Goal: Find contact information: Find contact information

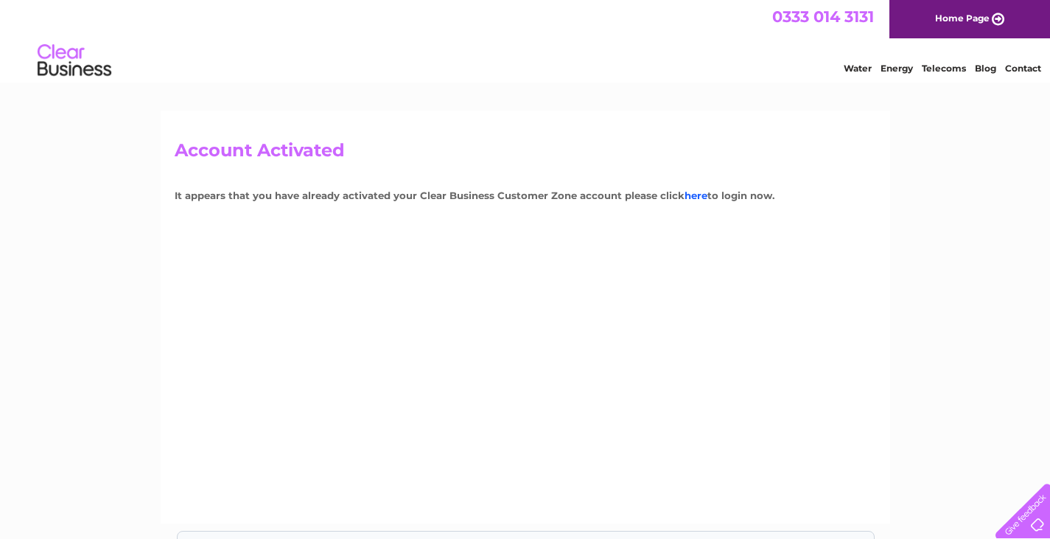
click at [693, 197] on link "here" at bounding box center [695, 195] width 23 height 12
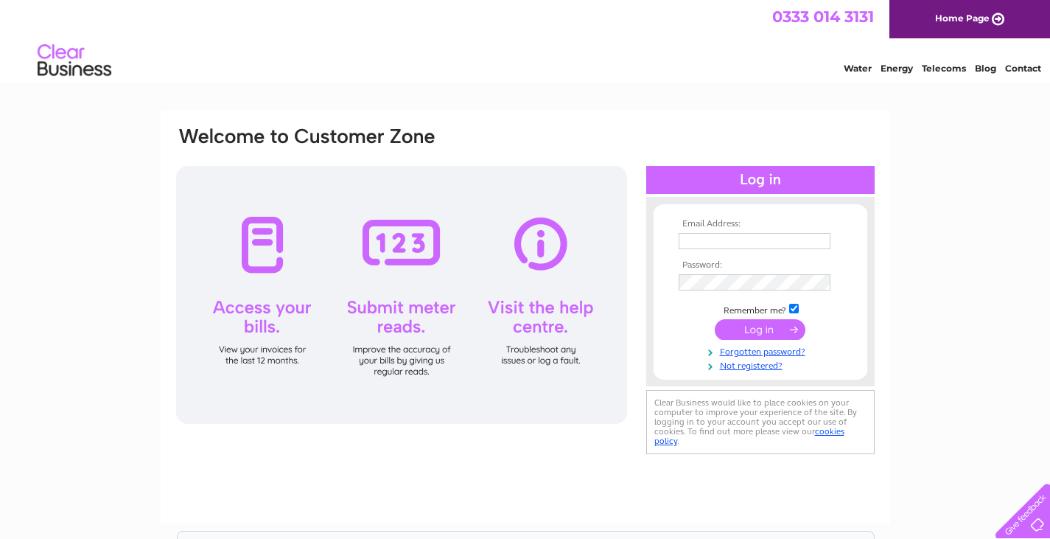
click at [707, 231] on td at bounding box center [760, 241] width 171 height 24
click at [707, 235] on input "text" at bounding box center [755, 242] width 153 height 18
type input "mossparkbowling@btconnect.com"
click at [760, 326] on input "submit" at bounding box center [760, 329] width 91 height 21
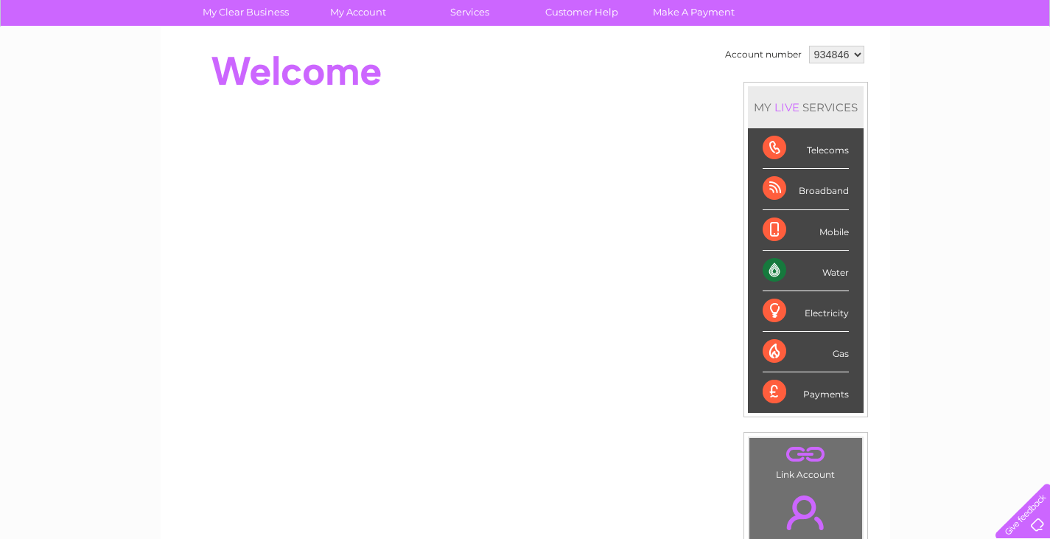
scroll to position [147, 0]
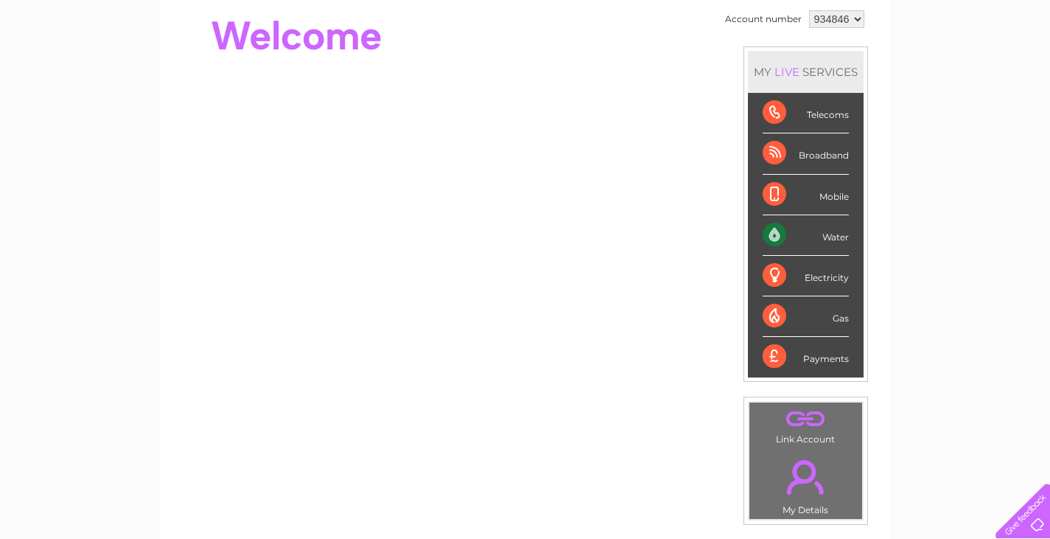
click at [793, 242] on div "Water" at bounding box center [806, 235] width 86 height 41
click at [835, 240] on div "Water" at bounding box center [806, 235] width 86 height 41
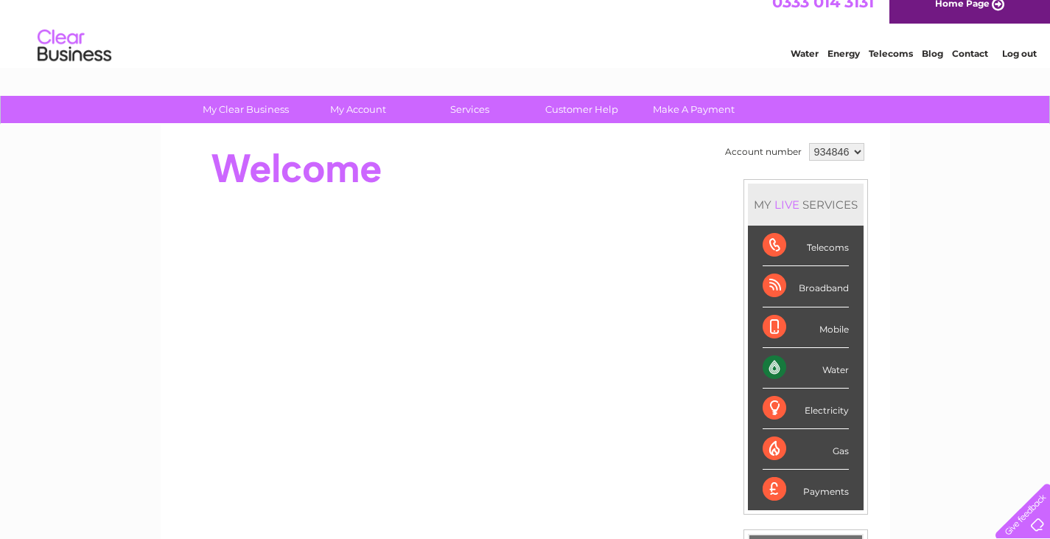
scroll to position [0, 0]
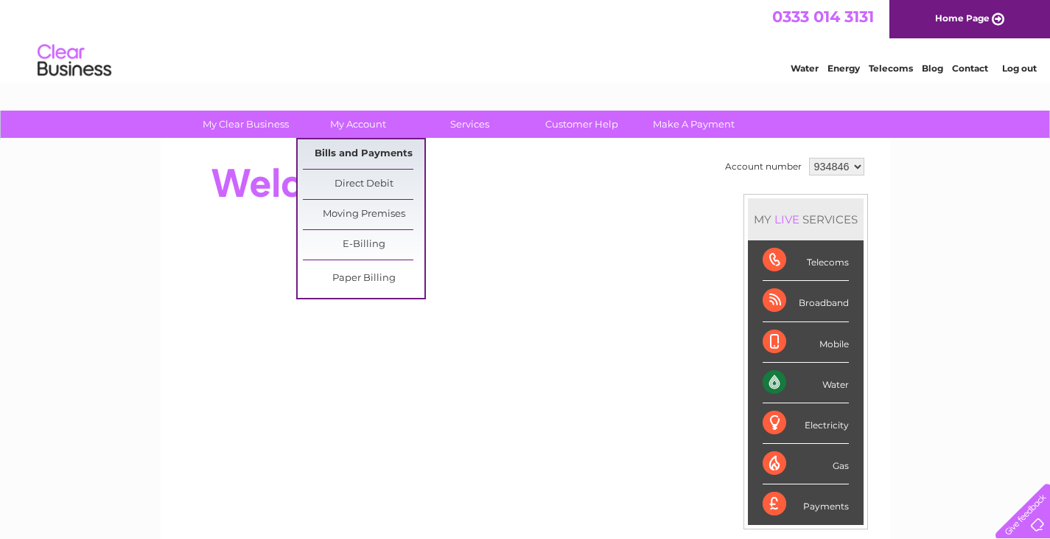
click at [364, 140] on link "Bills and Payments" at bounding box center [364, 153] width 122 height 29
click at [362, 147] on link "Bills and Payments" at bounding box center [364, 153] width 122 height 29
click at [357, 149] on link "Bills and Payments" at bounding box center [364, 153] width 122 height 29
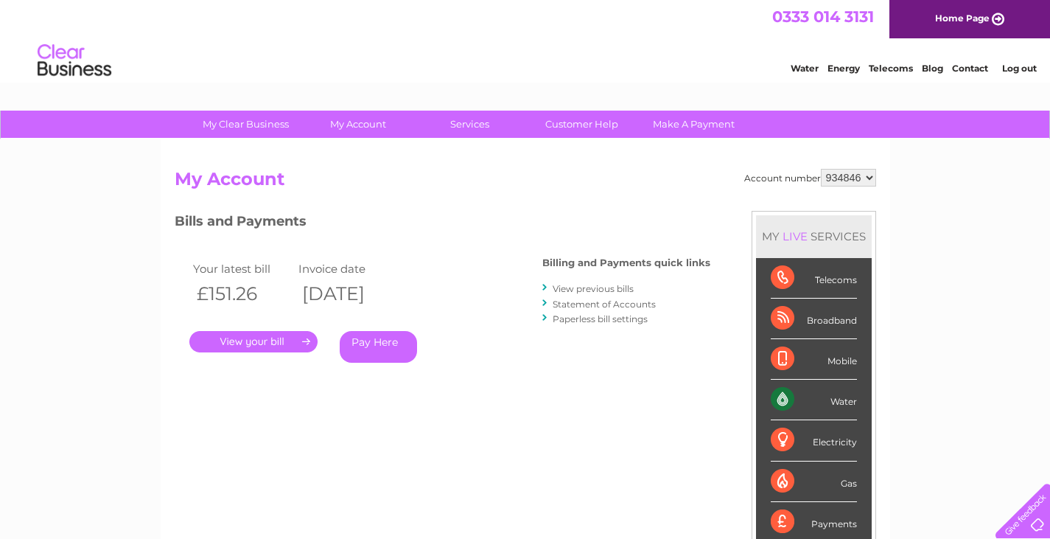
click at [874, 176] on select "934846" at bounding box center [848, 178] width 55 height 18
click at [821, 169] on select "934846" at bounding box center [848, 178] width 55 height 18
click at [575, 127] on link "Customer Help" at bounding box center [582, 124] width 122 height 27
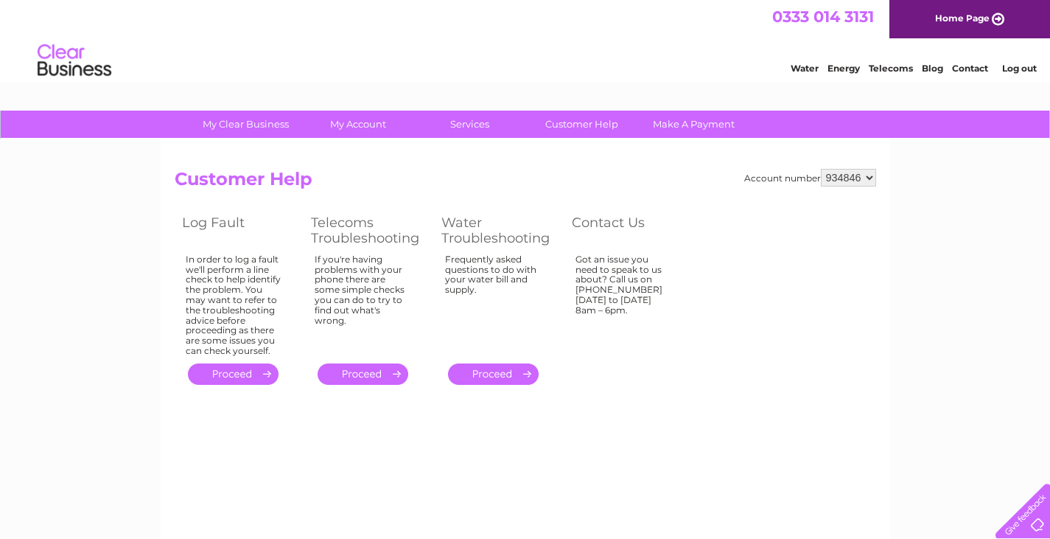
click at [967, 66] on link "Contact" at bounding box center [970, 68] width 36 height 11
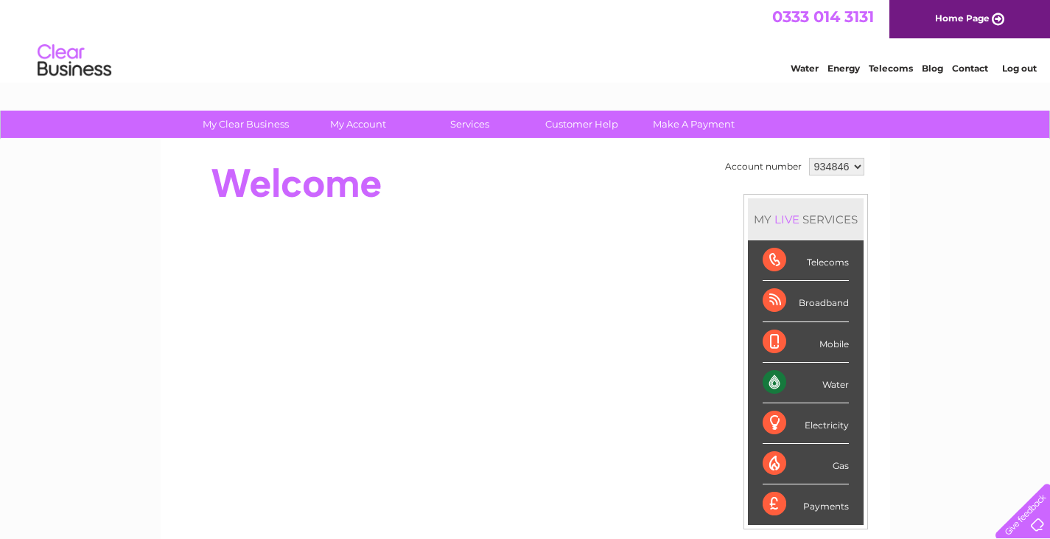
click at [973, 69] on link "Contact" at bounding box center [970, 68] width 36 height 11
click at [584, 129] on link "Customer Help" at bounding box center [582, 124] width 122 height 27
